Goal: Information Seeking & Learning: Find specific fact

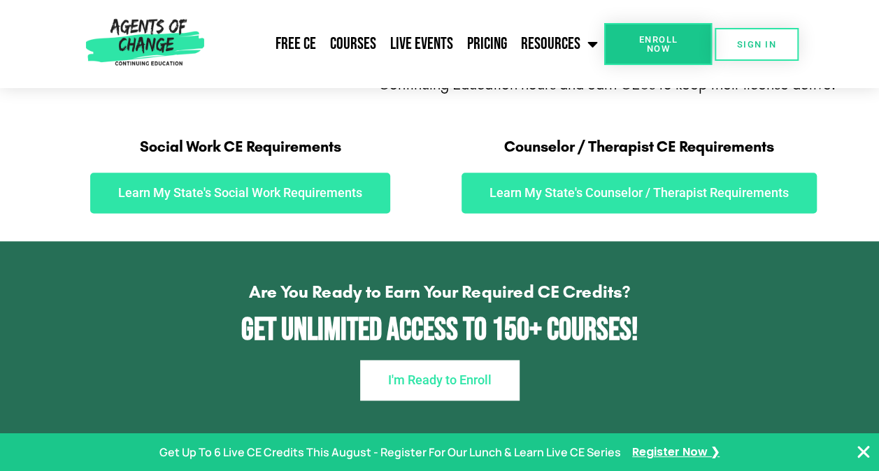
scroll to position [780, 0]
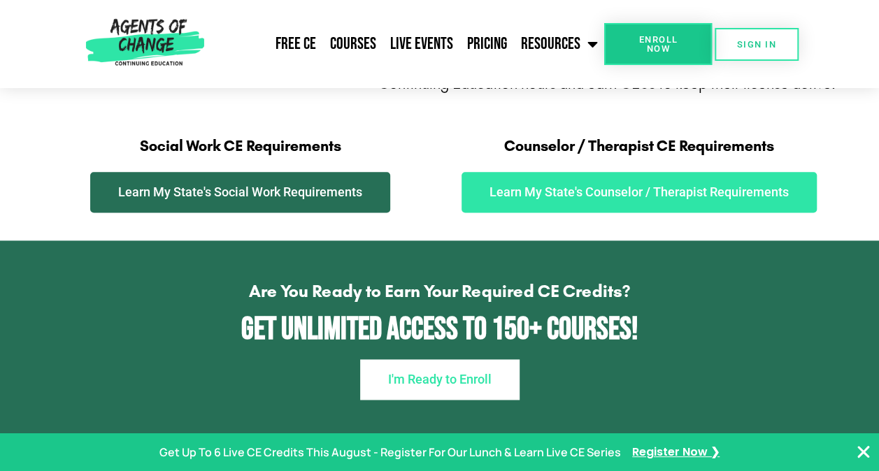
click at [353, 190] on span "Learn My State's Social Work Requirements" at bounding box center [240, 192] width 244 height 13
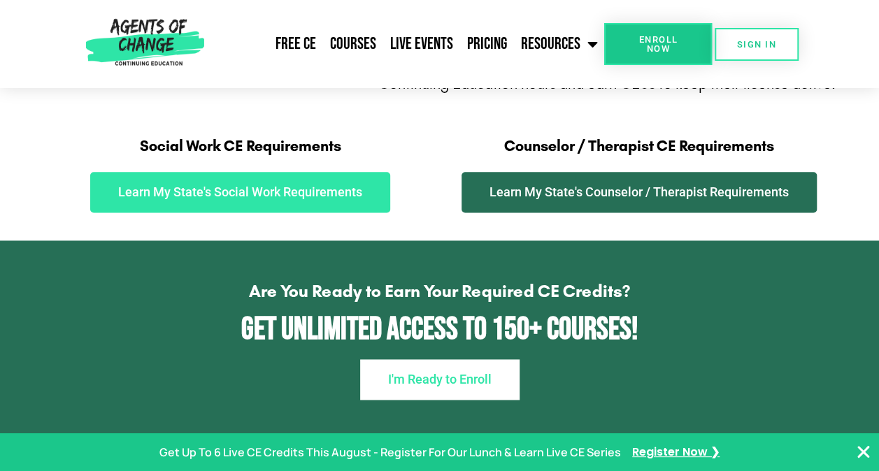
click at [541, 183] on link "Learn My State's Counselor / Therapist Requirements" at bounding box center [638, 192] width 355 height 41
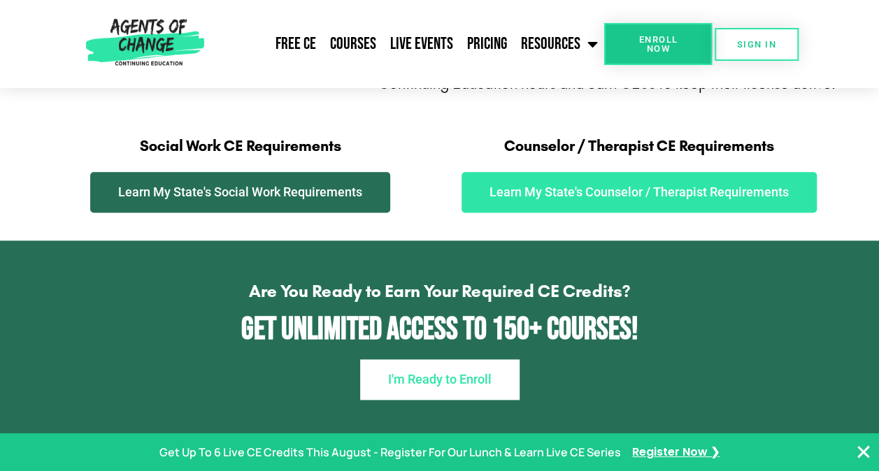
click at [215, 193] on span "Learn My State's Social Work Requirements" at bounding box center [240, 192] width 244 height 13
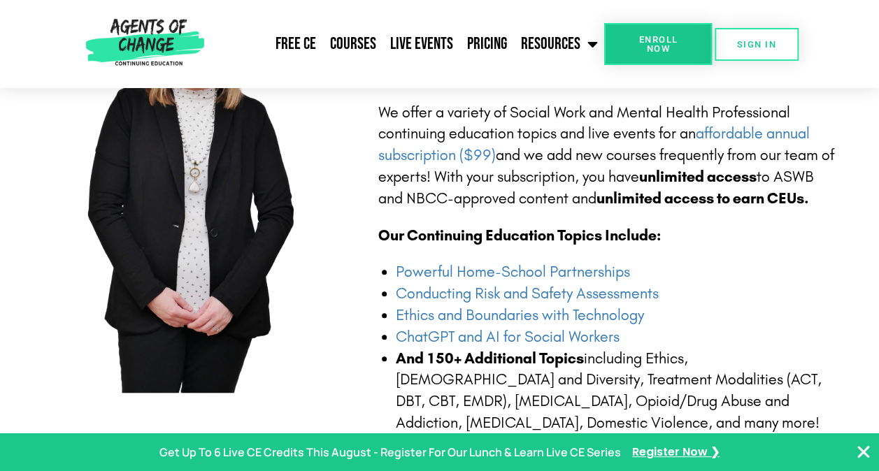
scroll to position [0, 0]
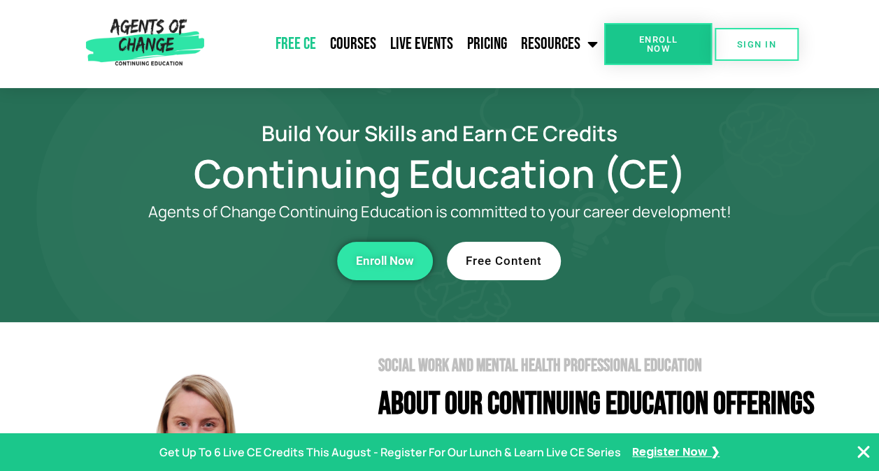
click at [309, 48] on link "Free CE" at bounding box center [295, 44] width 55 height 35
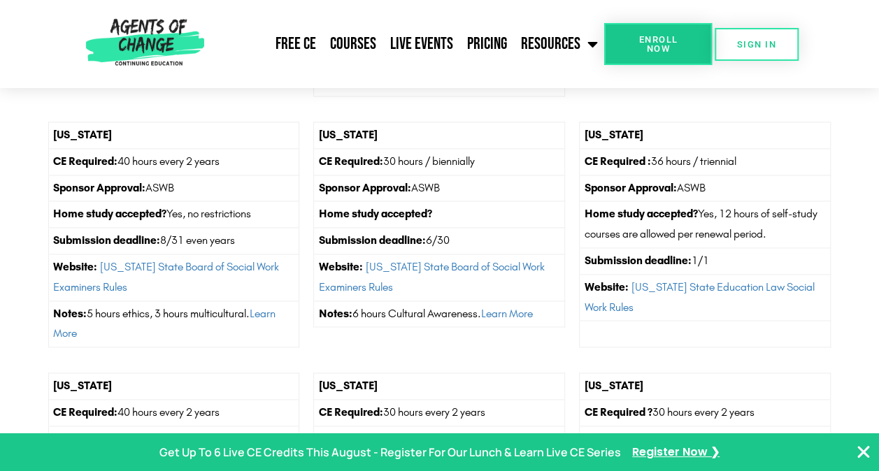
scroll to position [3516, 0]
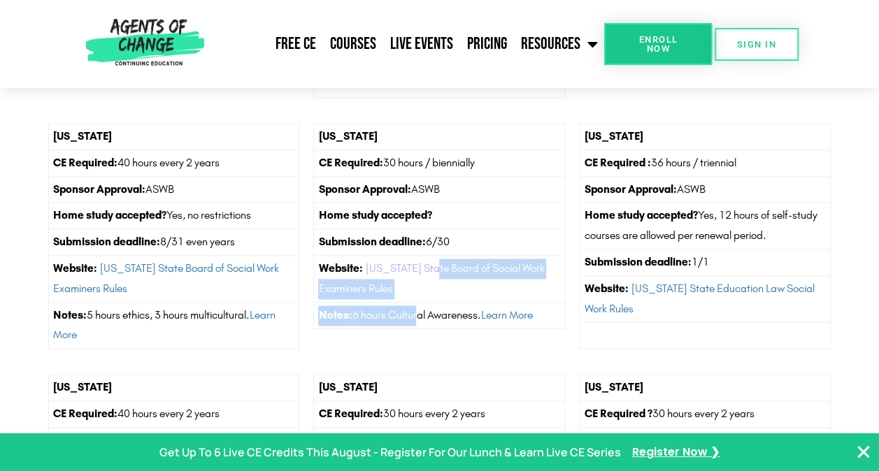
drag, startPoint x: 415, startPoint y: 303, endPoint x: 439, endPoint y: 262, distance: 47.0
click at [439, 262] on tbody "[US_STATE] CE Required: 30 hours / biennially Sponsor Approval: ASWB Home study…" at bounding box center [439, 225] width 251 height 205
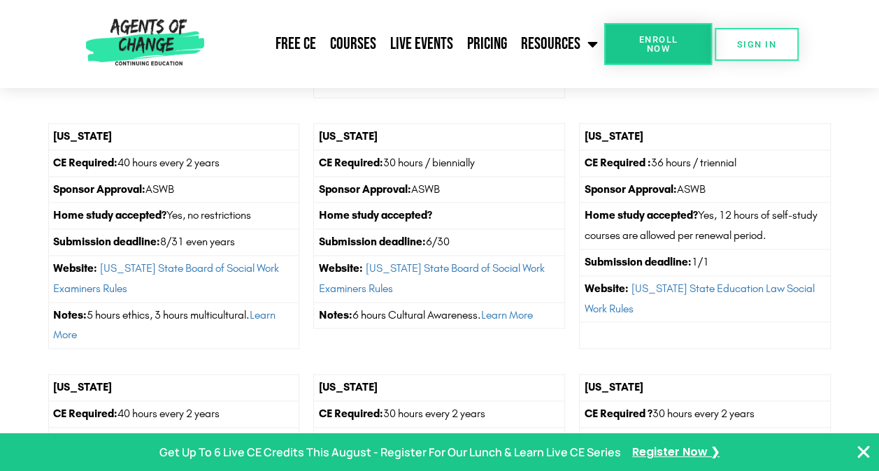
click at [268, 376] on th "[US_STATE]" at bounding box center [173, 388] width 251 height 27
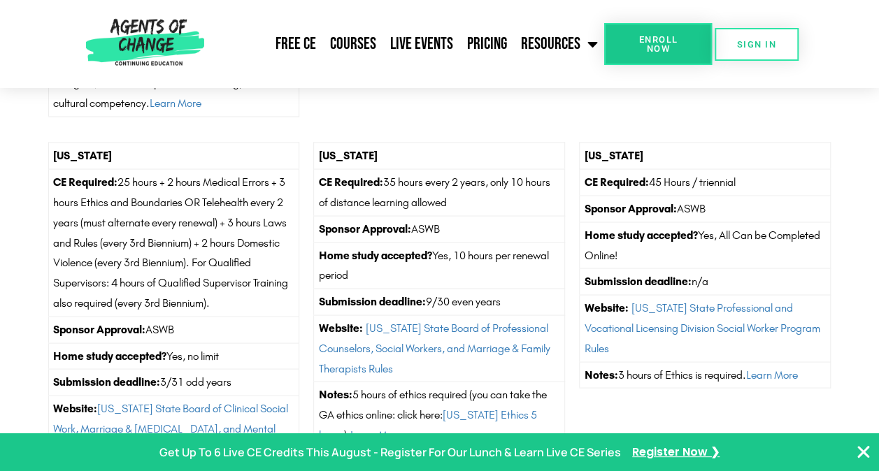
scroll to position [1177, 0]
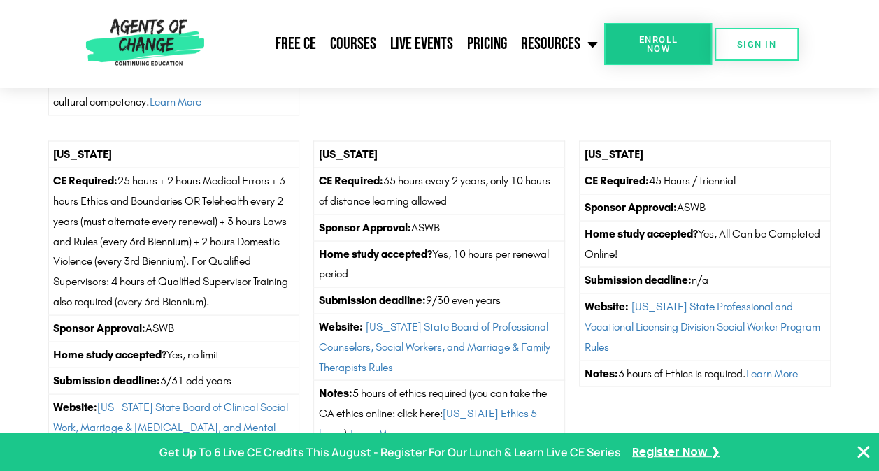
click at [475, 214] on td "Sponsor Approval: ASWB" at bounding box center [439, 227] width 251 height 27
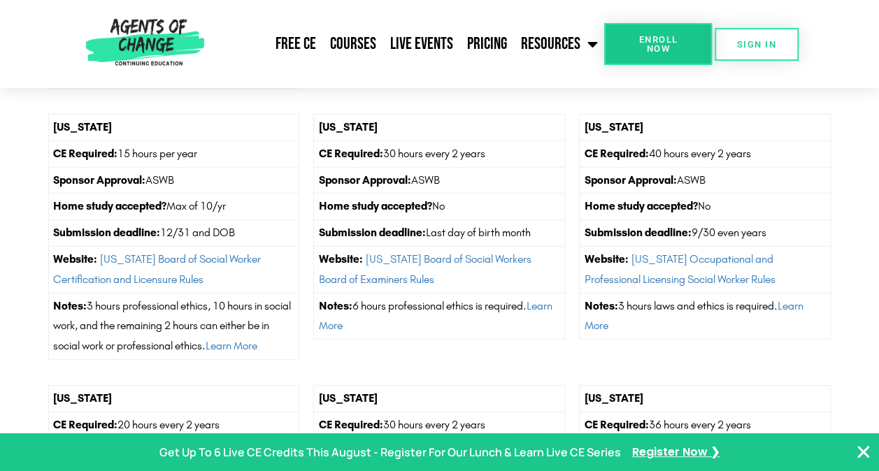
scroll to position [4592, 0]
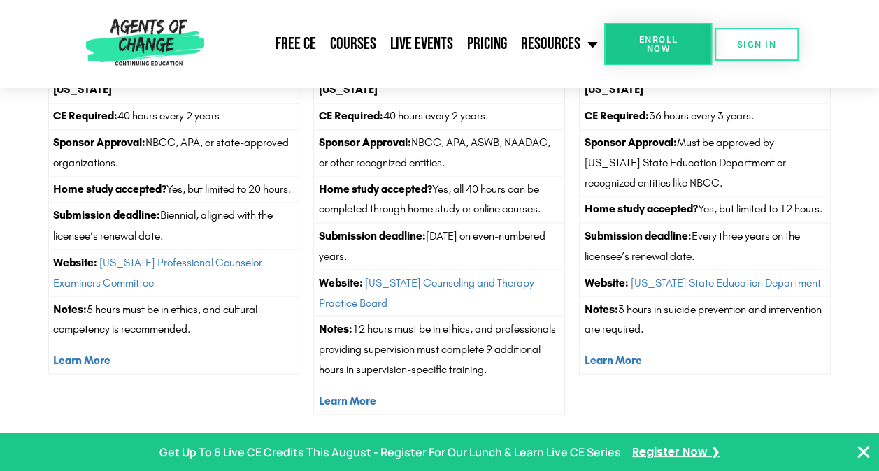
scroll to position [3722, 0]
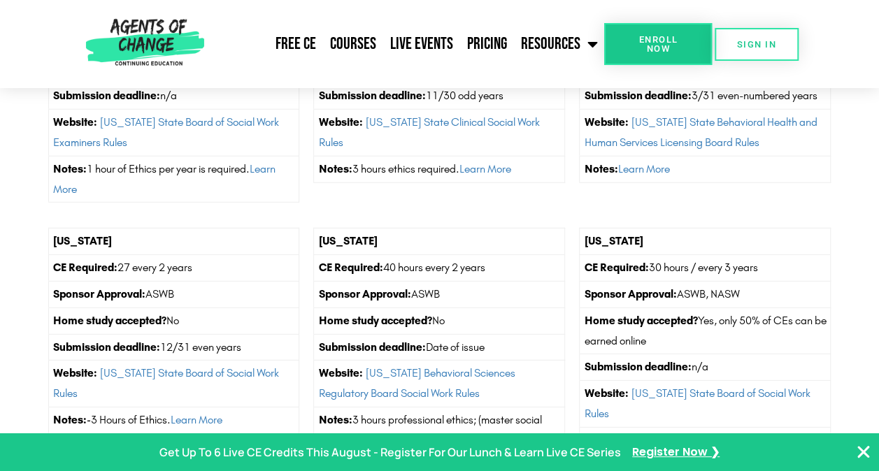
scroll to position [1789, 0]
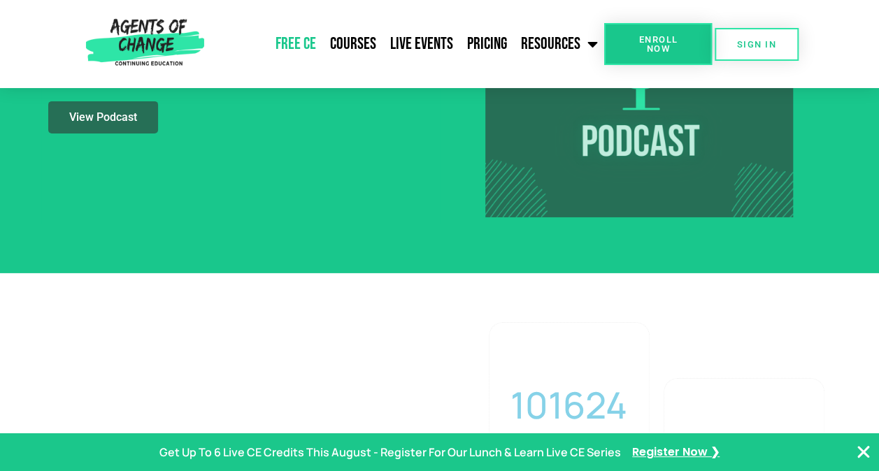
scroll to position [2221, 0]
